Goal: Obtain resource: Download file/media

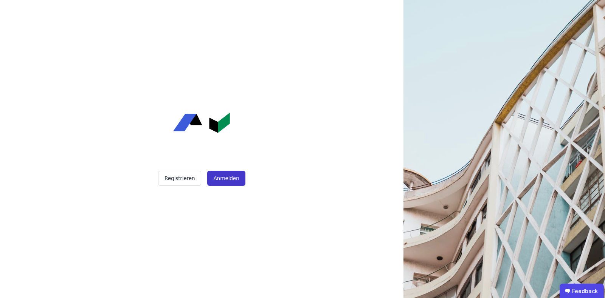
click at [236, 179] on button "Anmelden" at bounding box center [226, 178] width 38 height 15
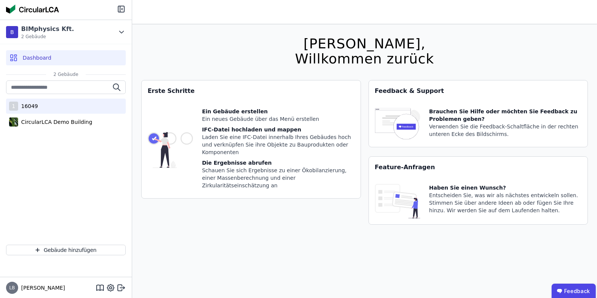
click at [30, 108] on div "16049" at bounding box center [28, 106] width 20 height 8
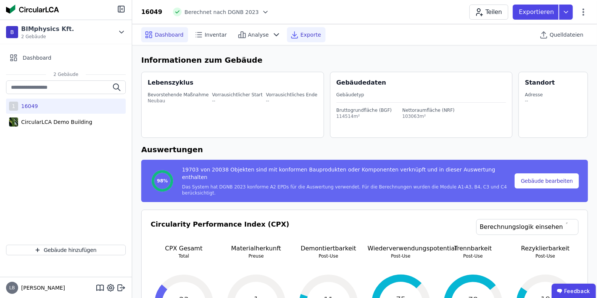
click at [301, 34] on span "Exporte" at bounding box center [311, 35] width 20 height 8
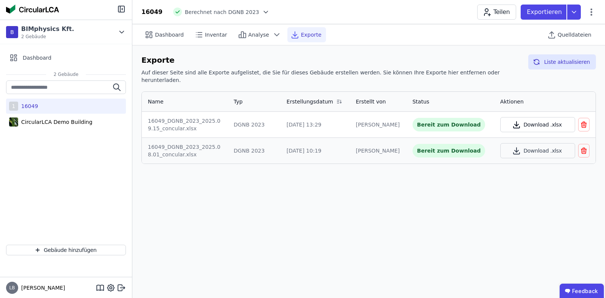
click at [524, 118] on button "Download .xlsx" at bounding box center [537, 124] width 75 height 15
